Goal: Check status: Check status

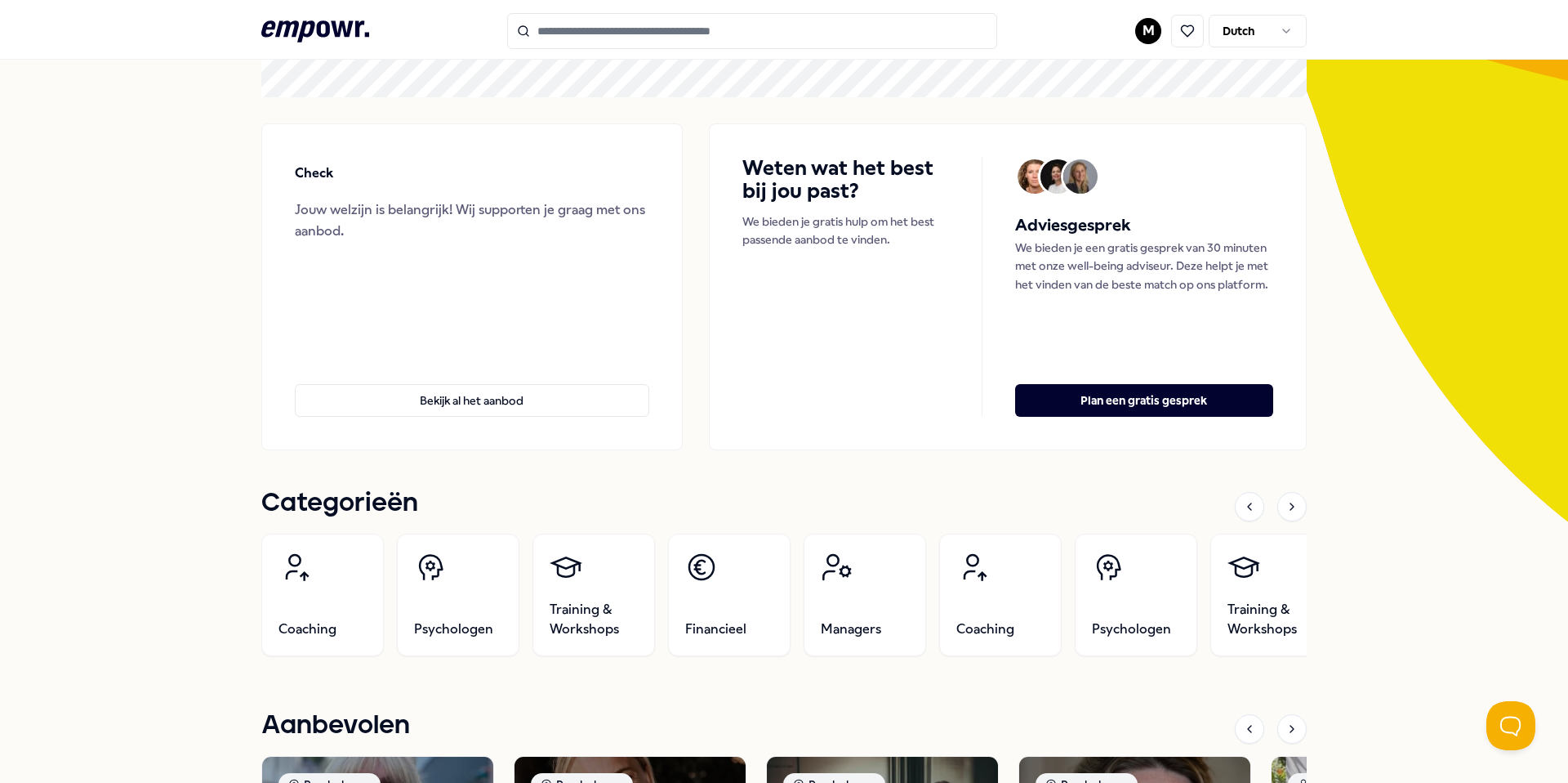
scroll to position [147, 0]
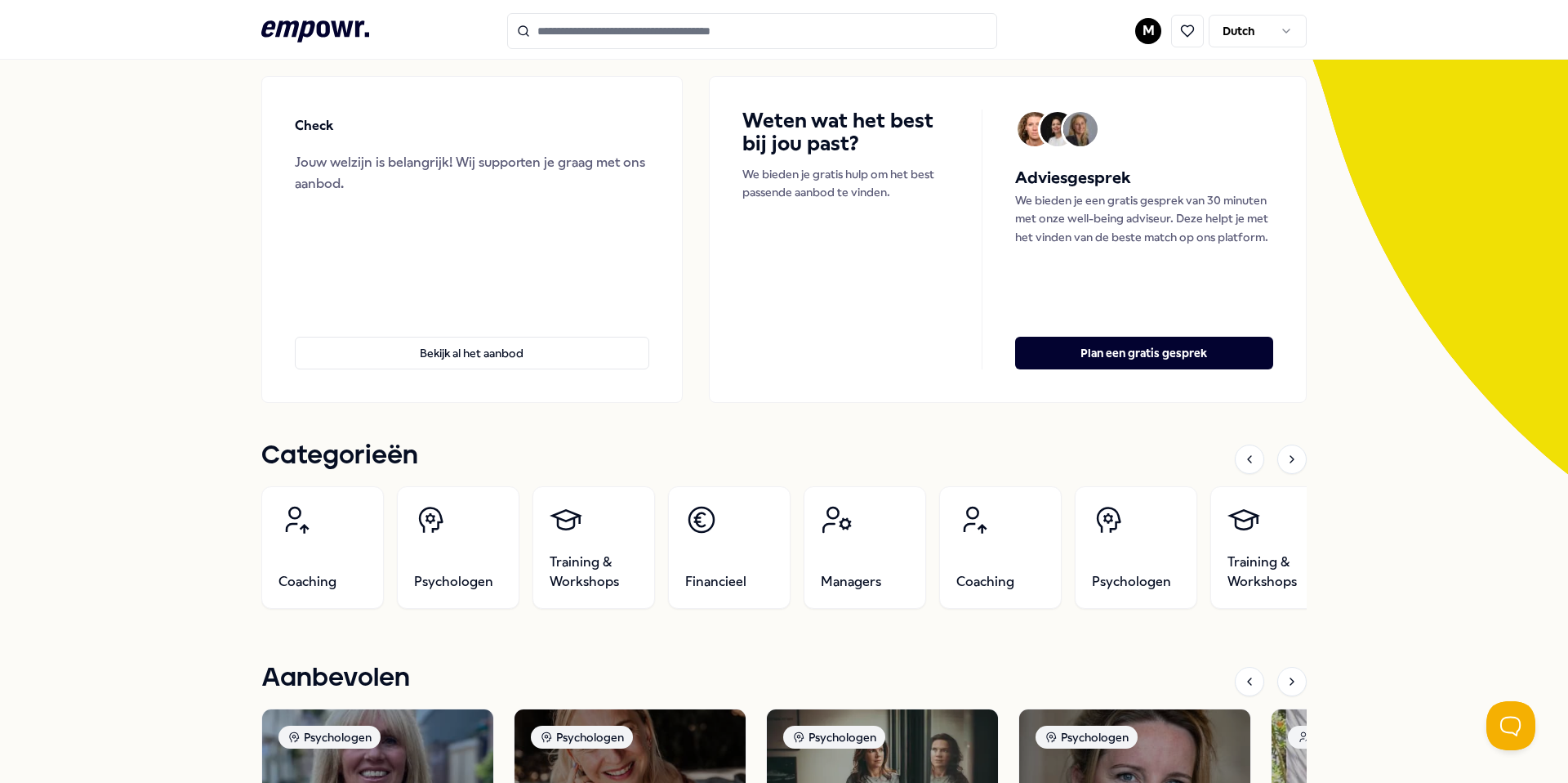
click at [1155, 15] on div "M Dutch" at bounding box center [1221, 31] width 172 height 33
click at [1151, 36] on html ".empowr-logo_svg__cls-1{fill:#03032f} M Dutch Alle categorieën Self-care librar…" at bounding box center [784, 391] width 1568 height 783
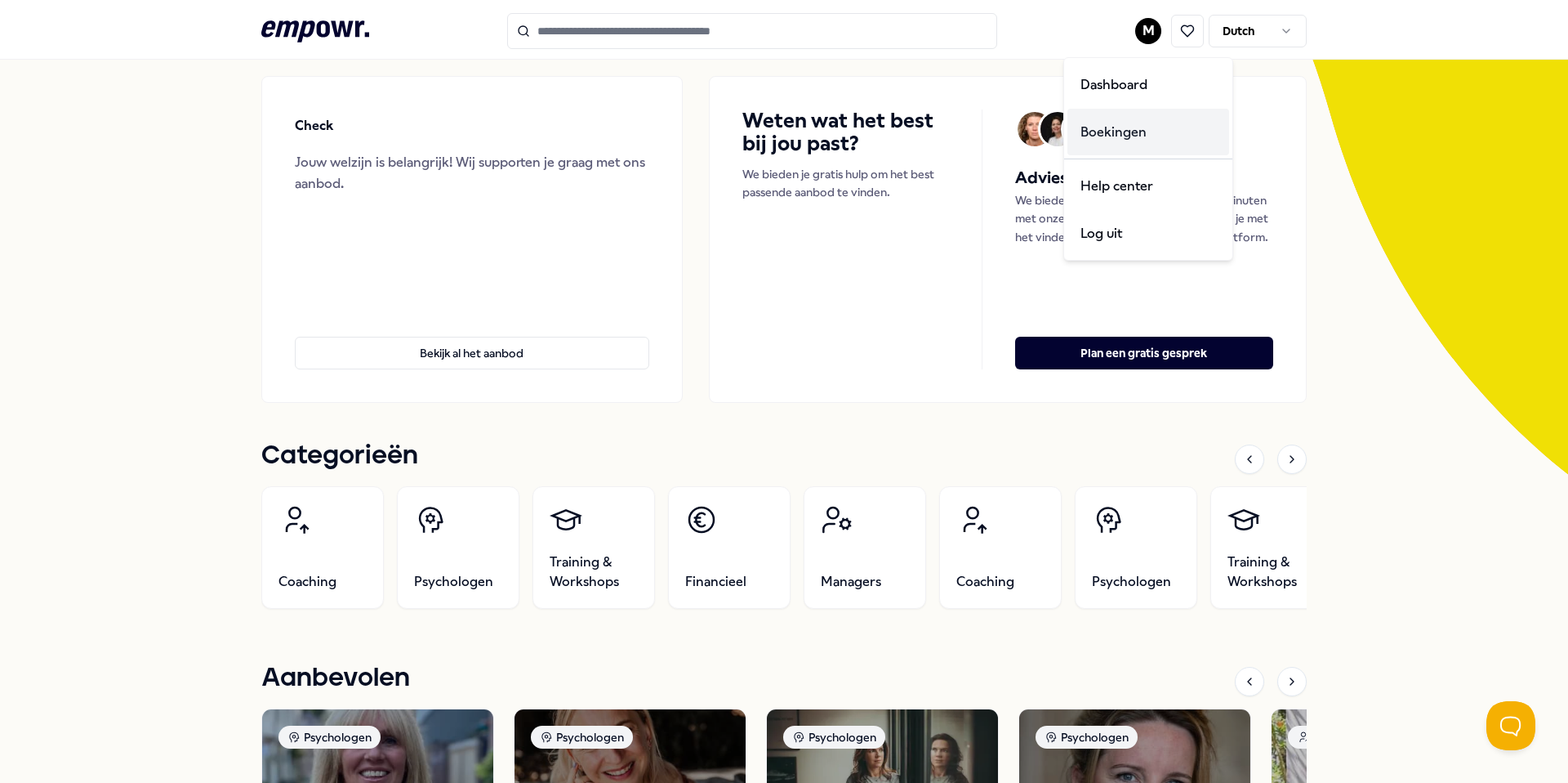
click at [1138, 131] on div "Boekingen" at bounding box center [1148, 132] width 162 height 47
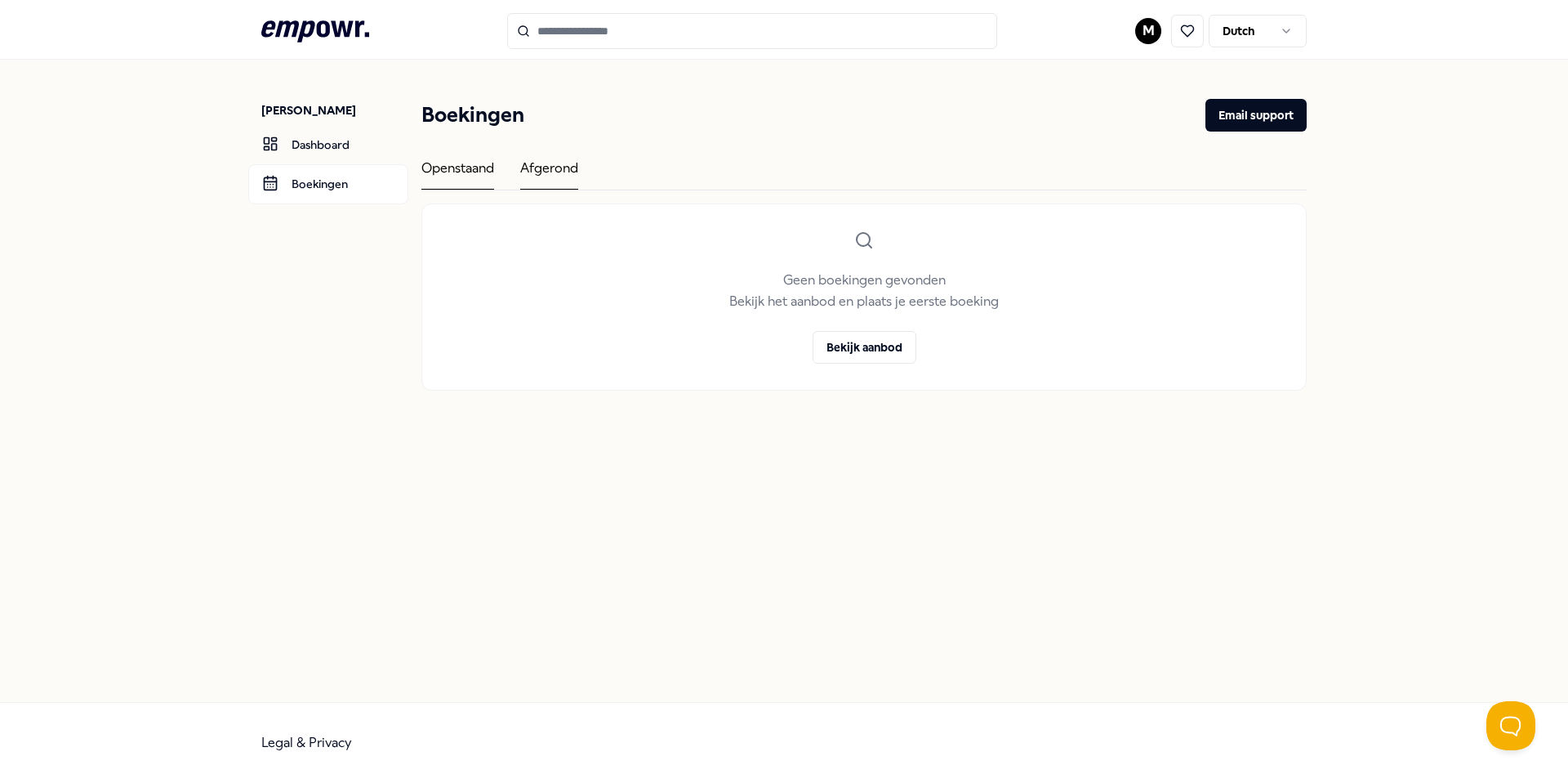
click at [548, 164] on div "Afgerond" at bounding box center [549, 173] width 58 height 32
click at [456, 171] on div "Openstaand" at bounding box center [458, 173] width 73 height 32
click at [552, 173] on div "Afgerond" at bounding box center [549, 173] width 58 height 32
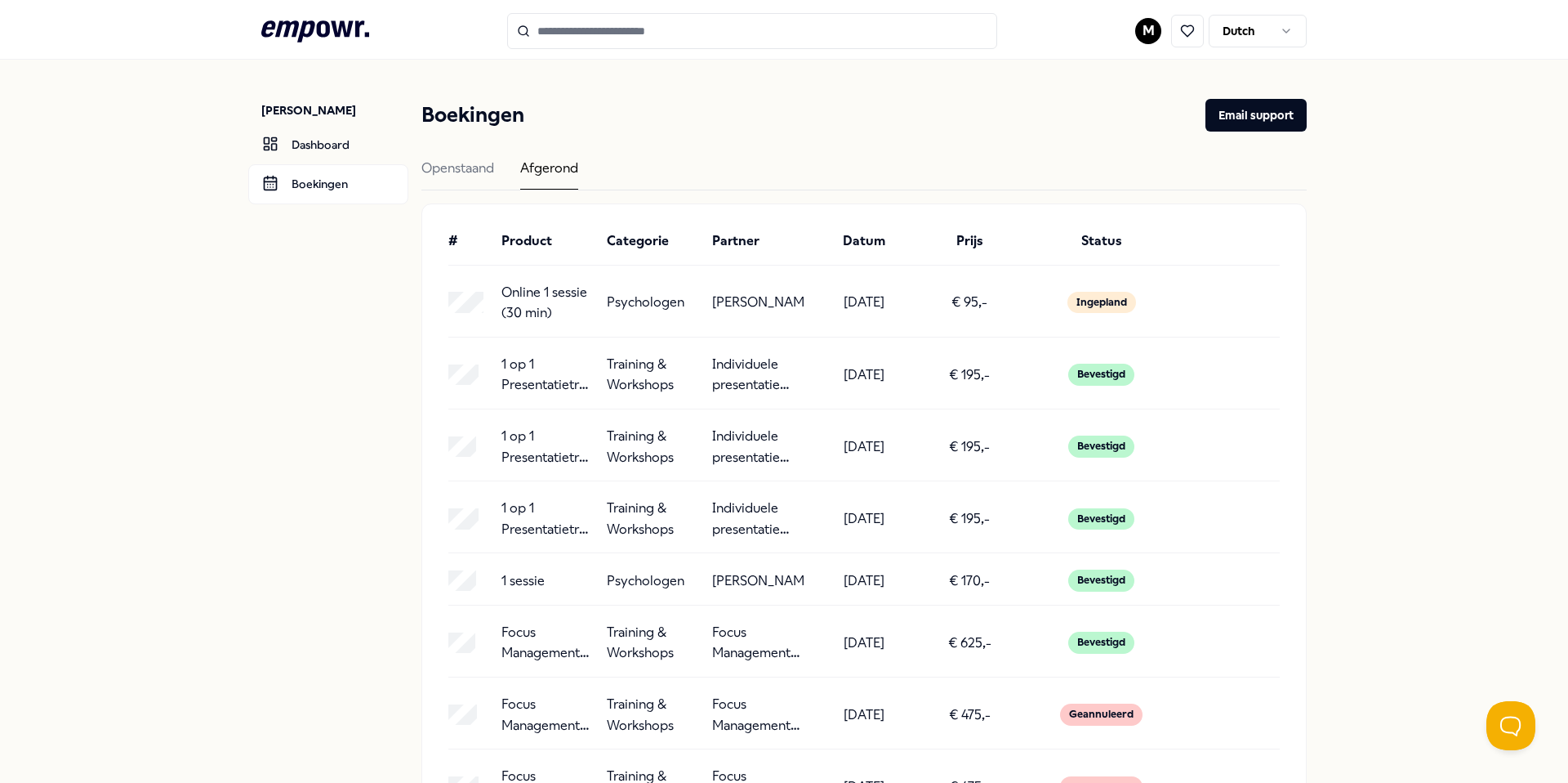
click at [900, 306] on div "[DATE]" at bounding box center [863, 303] width 92 height 41
